Goal: Transaction & Acquisition: Subscribe to service/newsletter

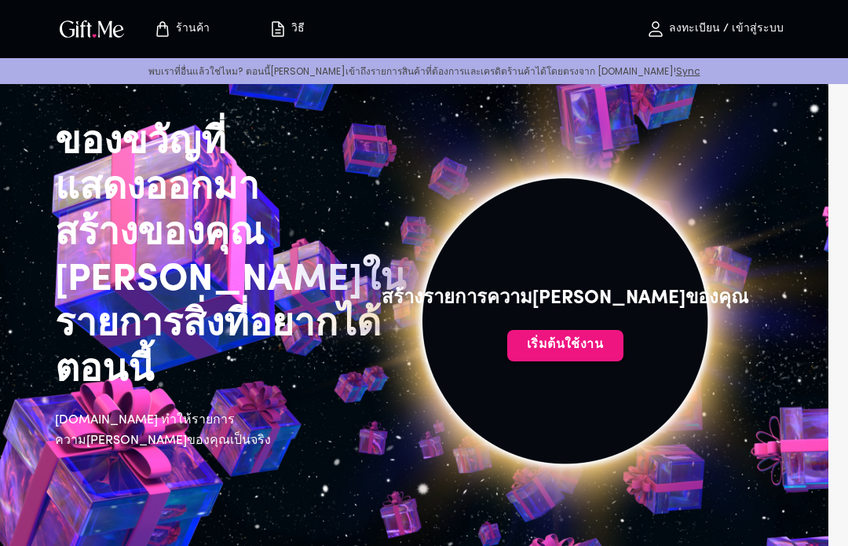
click at [594, 340] on font "เริ่มต้นใช้งาน" at bounding box center [565, 344] width 77 height 13
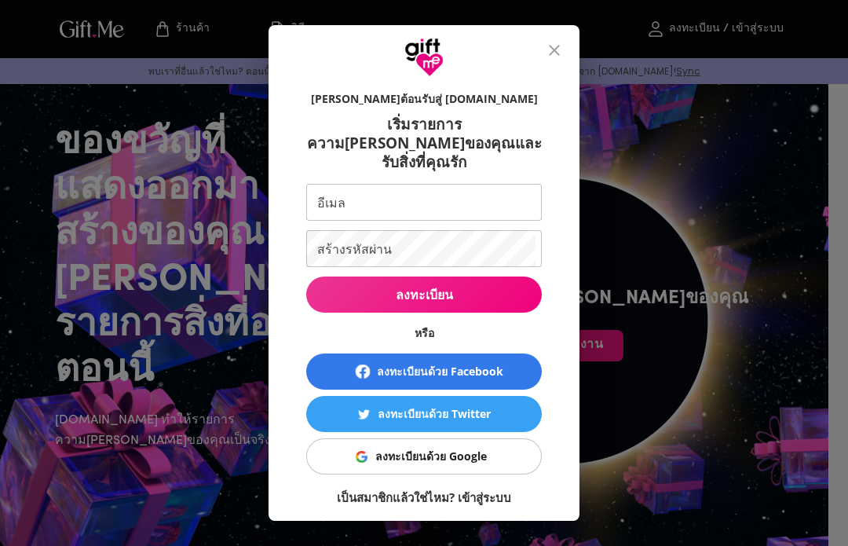
click at [717, 262] on div "[PERSON_NAME]ต้อนรับสู่ [DOMAIN_NAME] เริ่มรายการความ[PERSON_NAME]ของคุณและรับส…" at bounding box center [424, 273] width 848 height 546
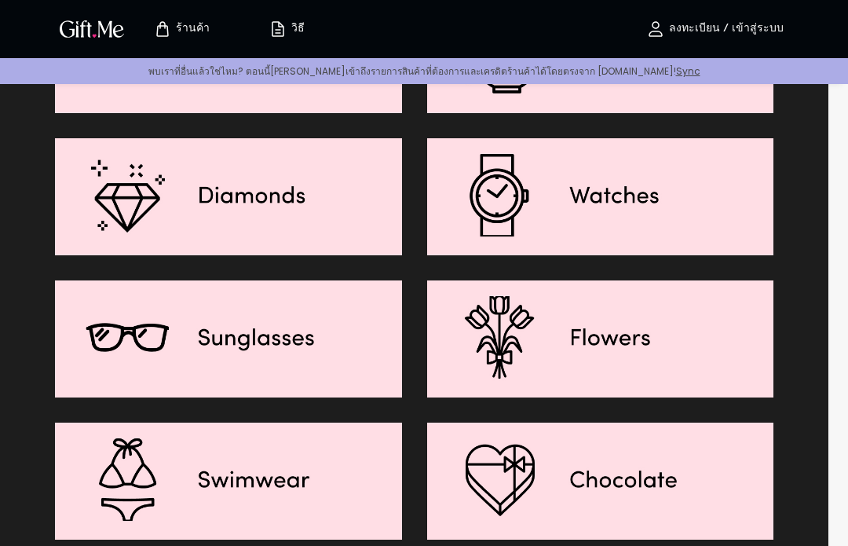
scroll to position [3092, 0]
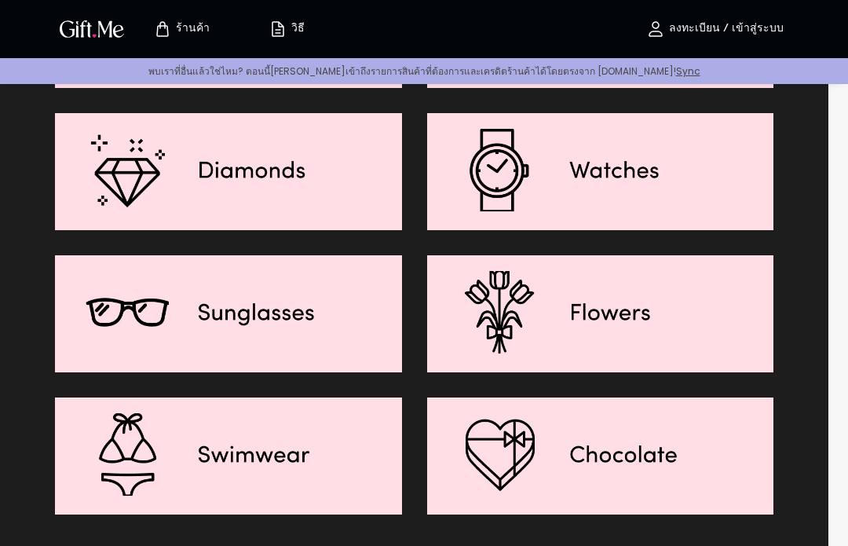
click at [697, 397] on img at bounding box center [600, 454] width 347 height 114
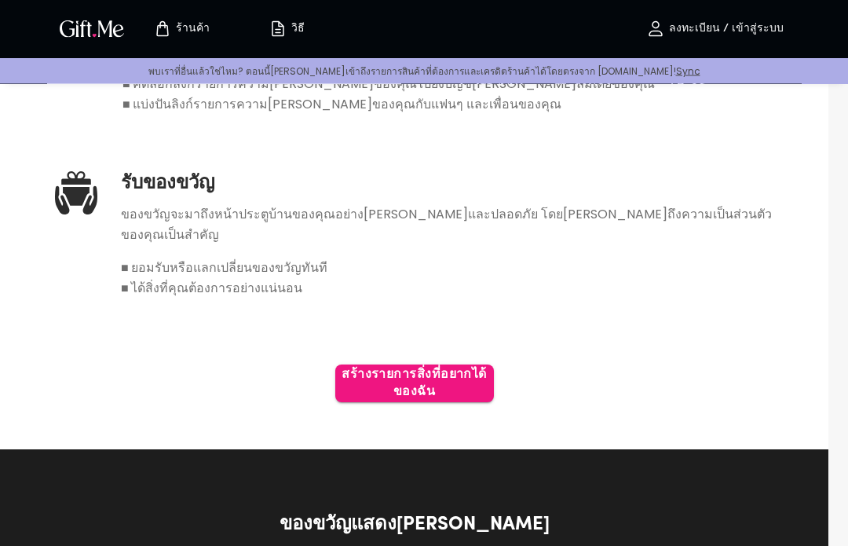
scroll to position [981, 0]
click at [479, 366] on font "สร้างรายการสิ่งที่อยากได้ของฉัน" at bounding box center [414, 383] width 159 height 35
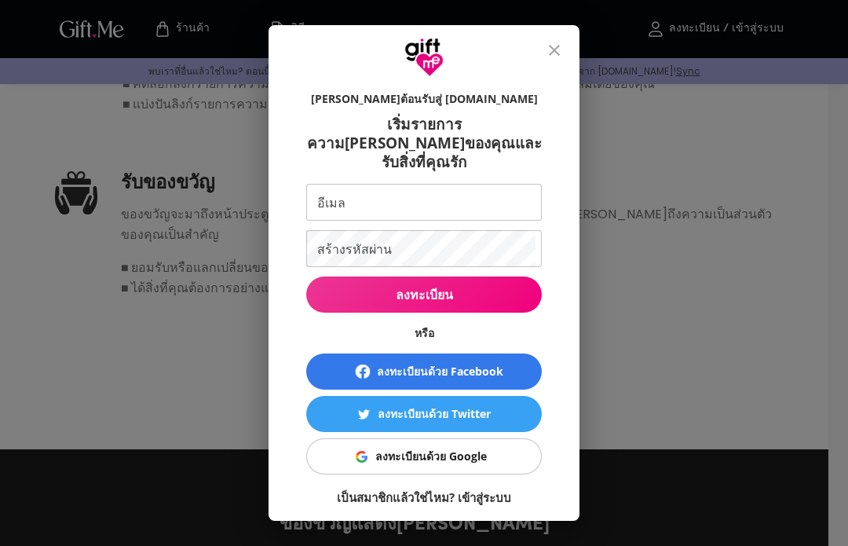
click at [520, 363] on span "ลงทะเบียนด้วย Facebook" at bounding box center [423, 371] width 223 height 19
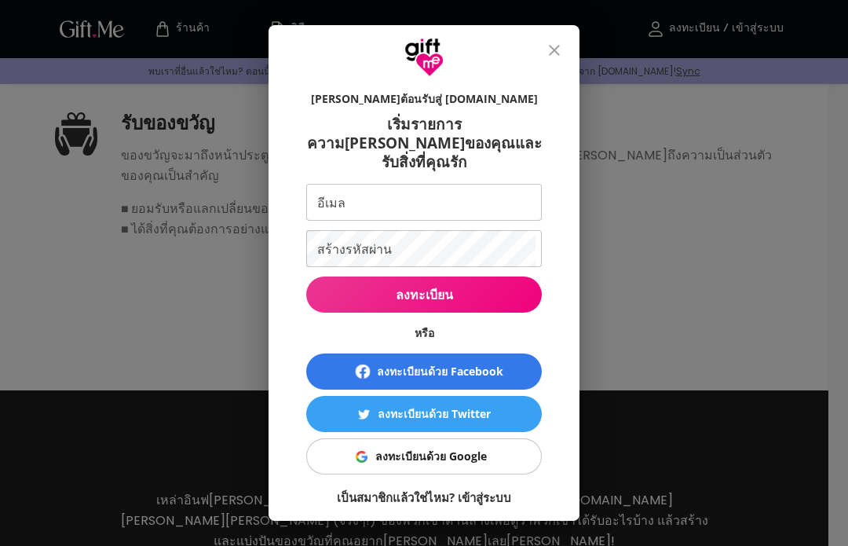
click at [323, 186] on input "อีเมล" at bounding box center [420, 202] width 229 height 37
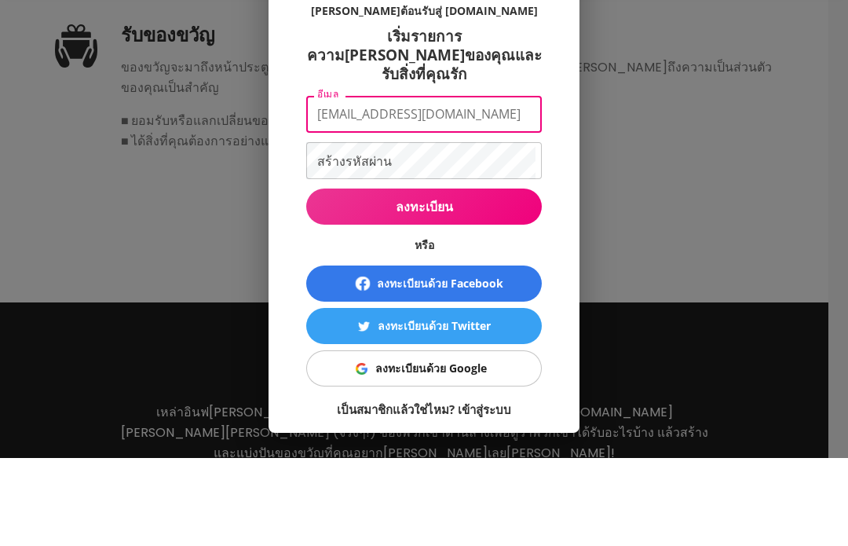
type input "[EMAIL_ADDRESS][DOMAIN_NAME]"
